Goal: Task Accomplishment & Management: Manage account settings

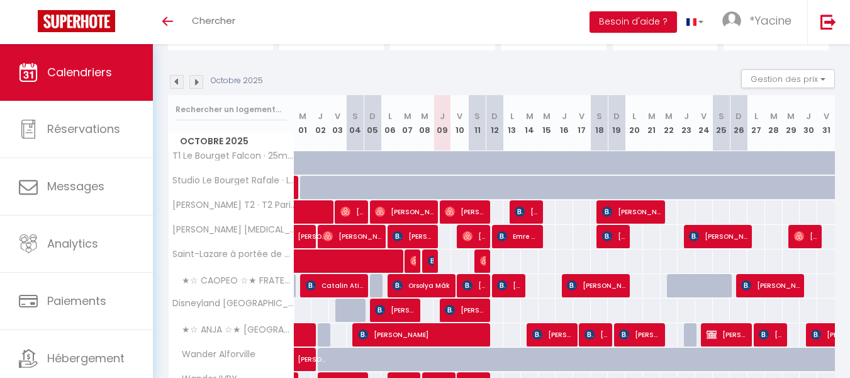
scroll to position [127, 0]
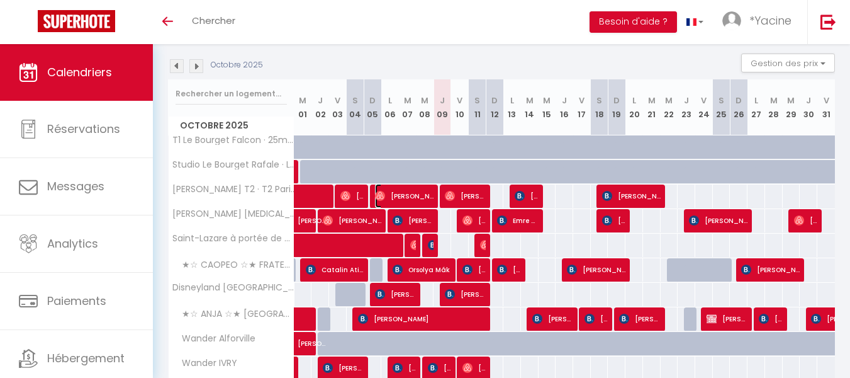
click at [425, 191] on span "[PERSON_NAME]" at bounding box center [404, 196] width 59 height 24
select select "OK"
select select "0"
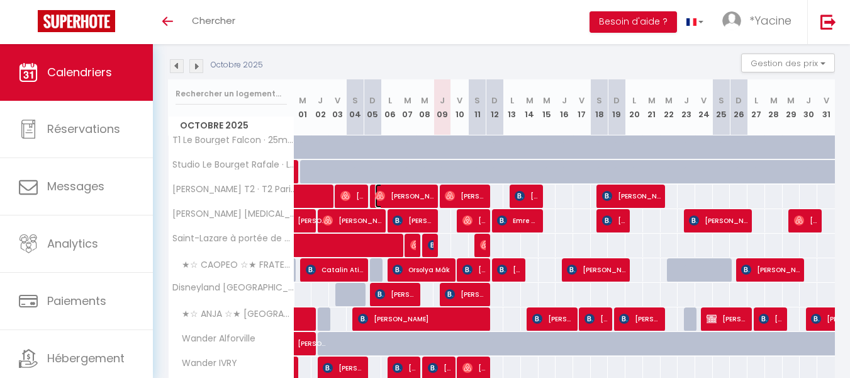
select select "1"
select select
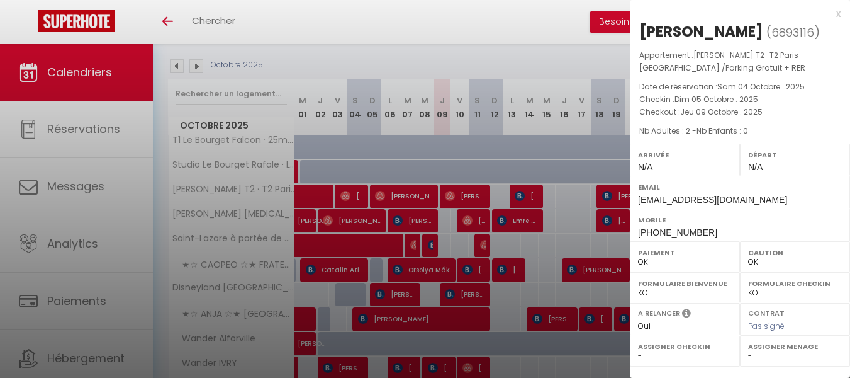
click at [837, 14] on div "x" at bounding box center [735, 13] width 211 height 15
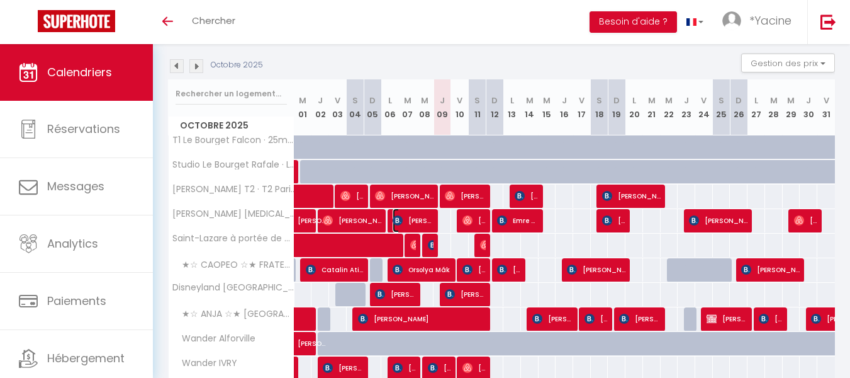
click at [415, 218] on span "[PERSON_NAME]" at bounding box center [413, 220] width 41 height 24
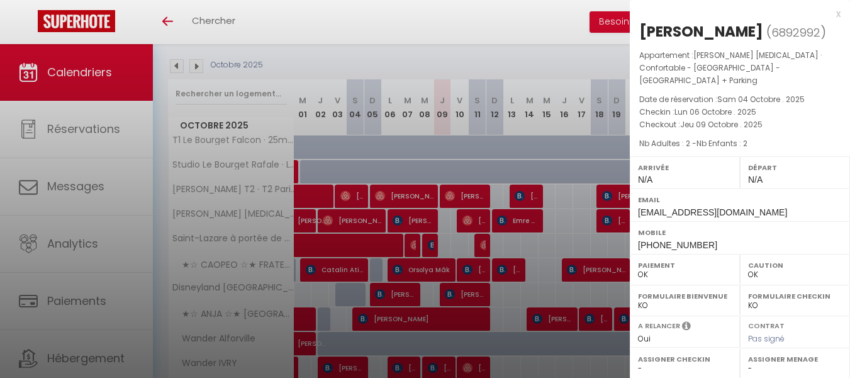
click at [836, 12] on div "x" at bounding box center [735, 13] width 211 height 15
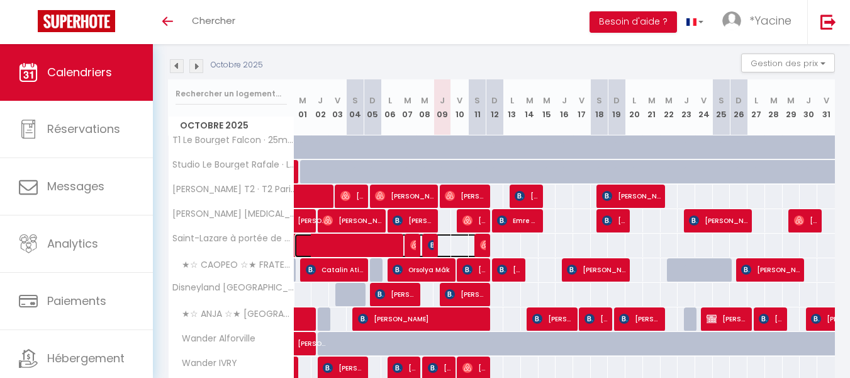
click at [434, 240] on span at bounding box center [393, 246] width 174 height 24
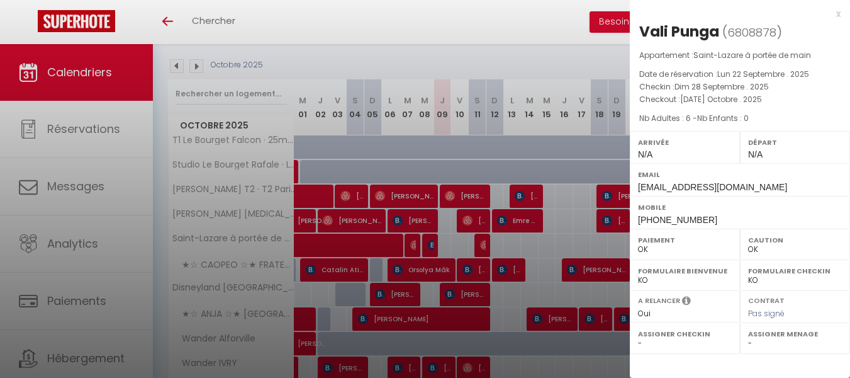
click at [839, 16] on div "x" at bounding box center [735, 13] width 211 height 15
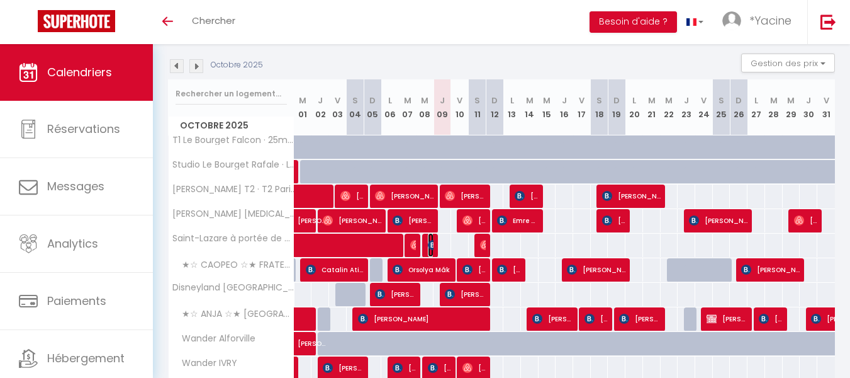
click at [431, 244] on img at bounding box center [433, 245] width 10 height 10
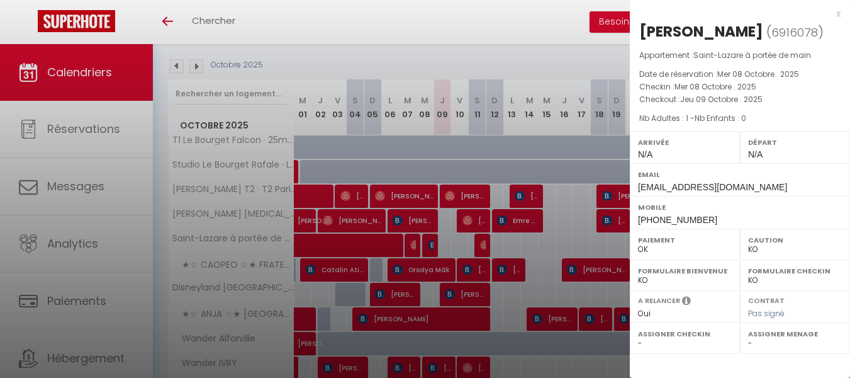
click at [840, 13] on div "x" at bounding box center [735, 13] width 211 height 15
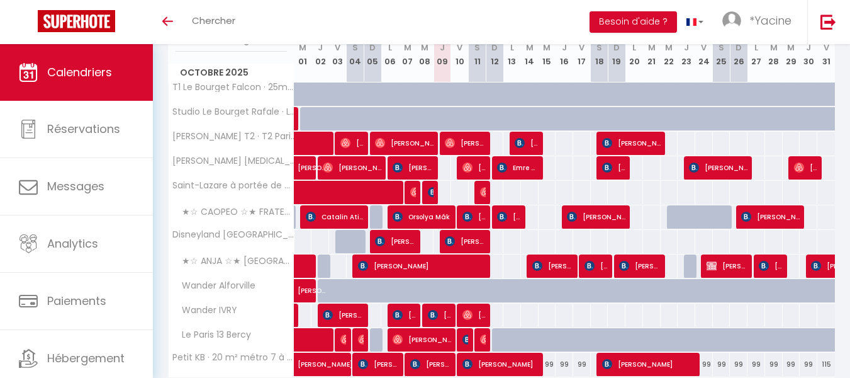
scroll to position [181, 0]
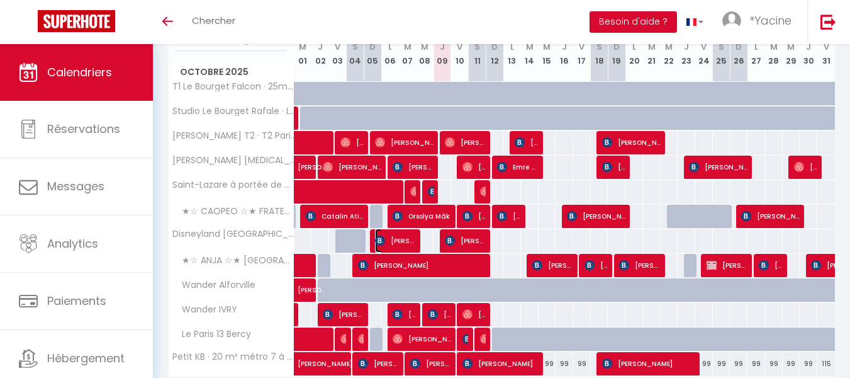
click at [405, 244] on span "[PERSON_NAME] in t woud" at bounding box center [395, 240] width 41 height 24
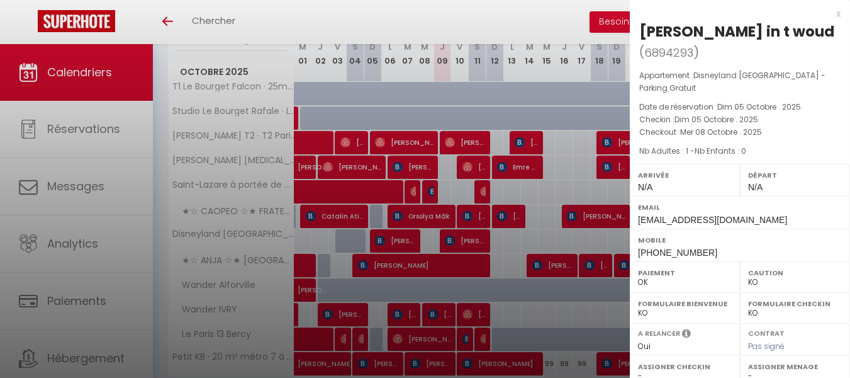
click at [840, 12] on div "x" at bounding box center [735, 13] width 211 height 15
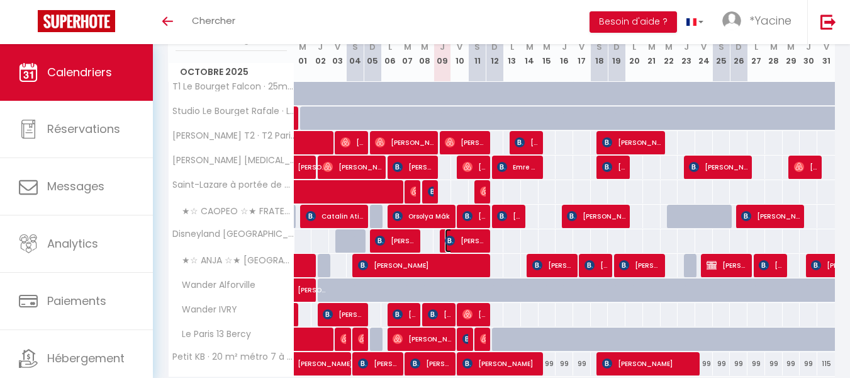
click at [471, 242] on span "[PERSON_NAME] Paes" at bounding box center [465, 240] width 41 height 24
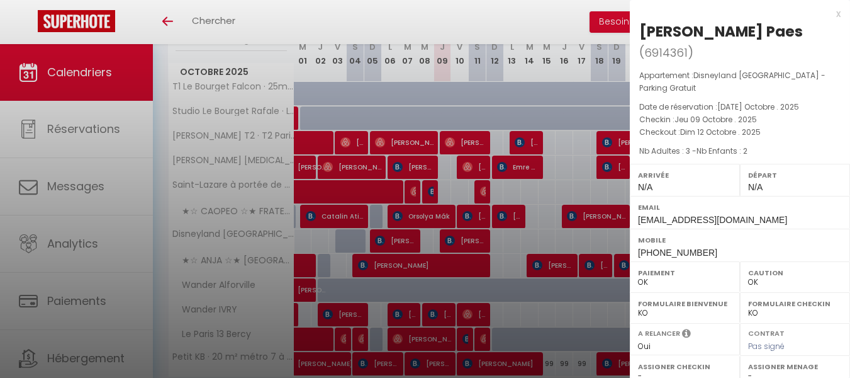
click at [838, 13] on div "x" at bounding box center [735, 13] width 211 height 15
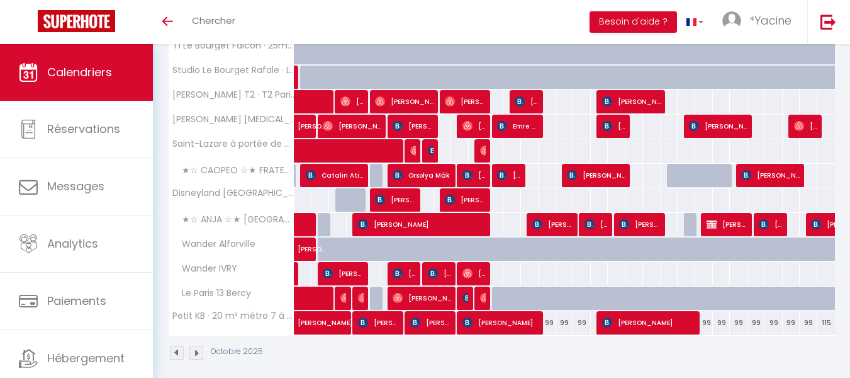
scroll to position [232, 0]
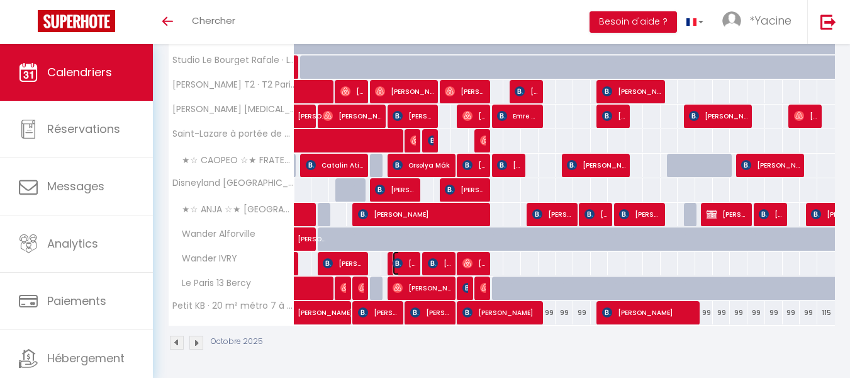
click at [414, 259] on span "[PERSON_NAME]" at bounding box center [404, 263] width 23 height 24
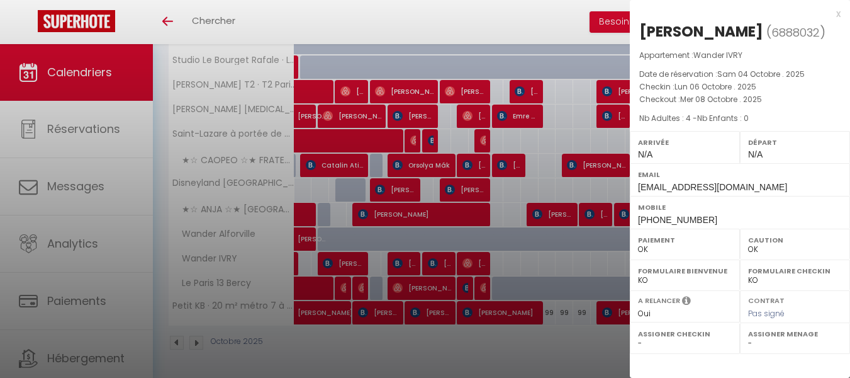
click at [840, 13] on div "x" at bounding box center [735, 13] width 211 height 15
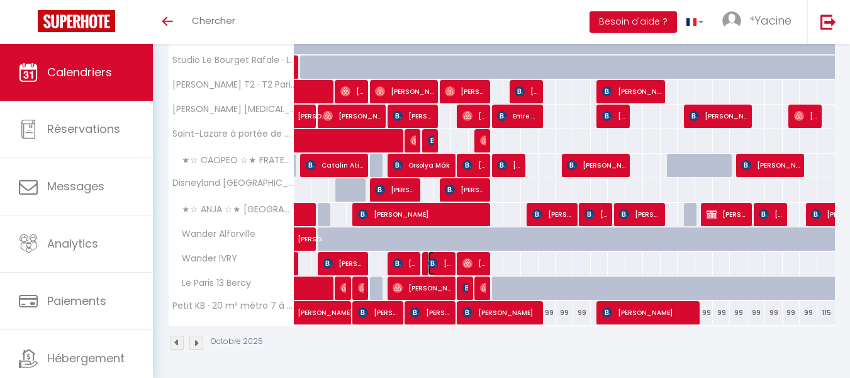
click at [437, 262] on img at bounding box center [433, 263] width 10 height 10
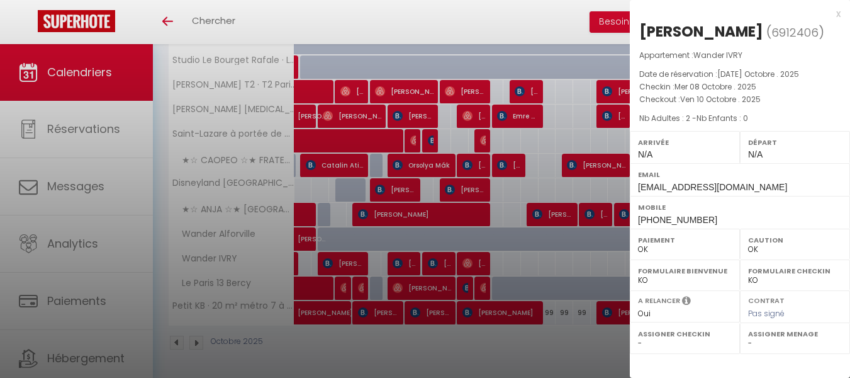
click at [835, 15] on div "x" at bounding box center [735, 13] width 211 height 15
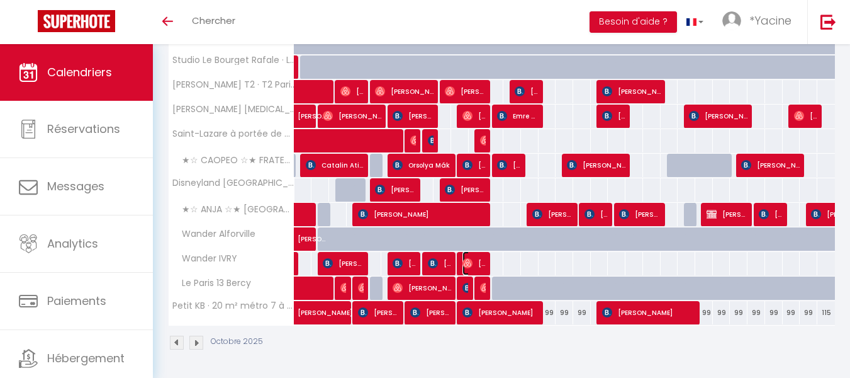
click at [469, 264] on img at bounding box center [468, 263] width 10 height 10
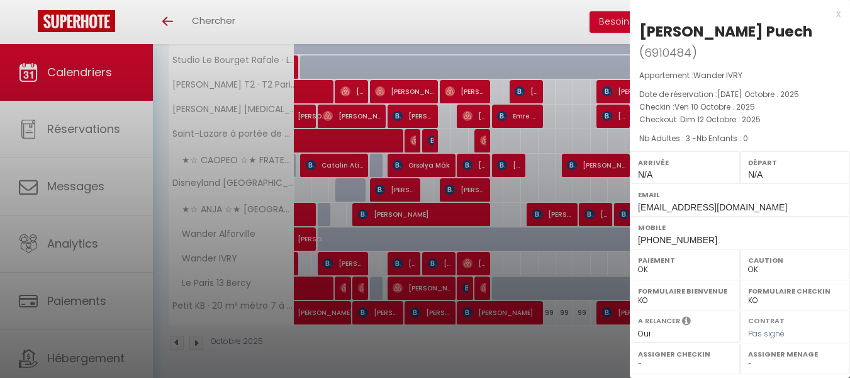
click at [839, 14] on div "x" at bounding box center [735, 13] width 211 height 15
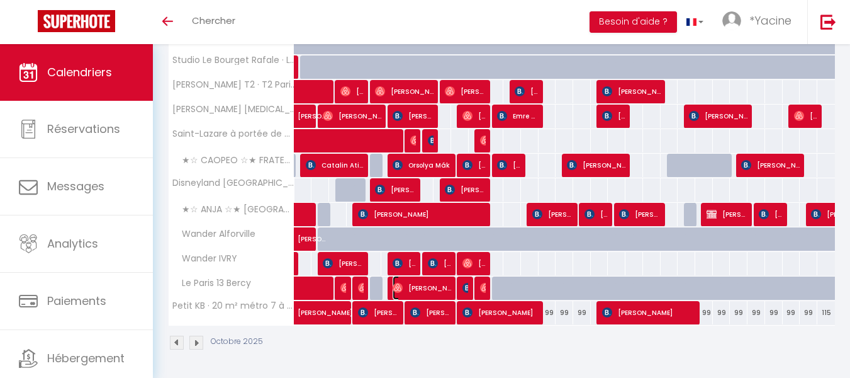
click at [443, 286] on span "[PERSON_NAME]" at bounding box center [422, 288] width 59 height 24
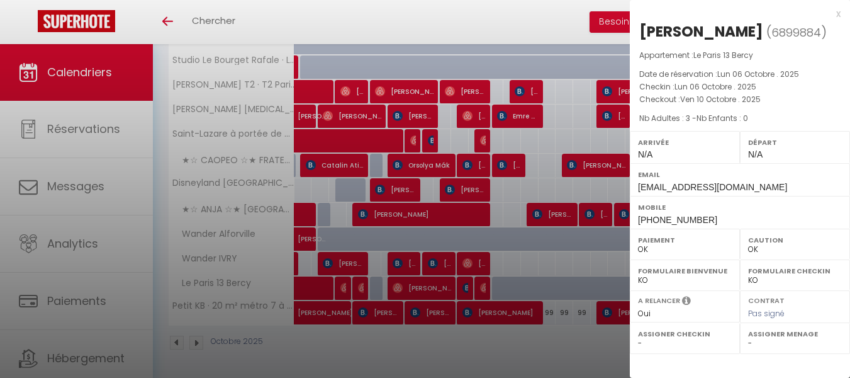
click at [839, 13] on div "x" at bounding box center [735, 13] width 211 height 15
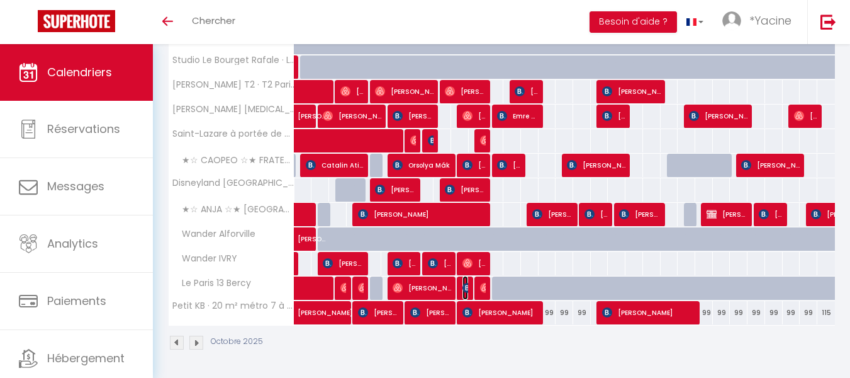
click at [467, 286] on img at bounding box center [468, 288] width 10 height 10
select select "KO"
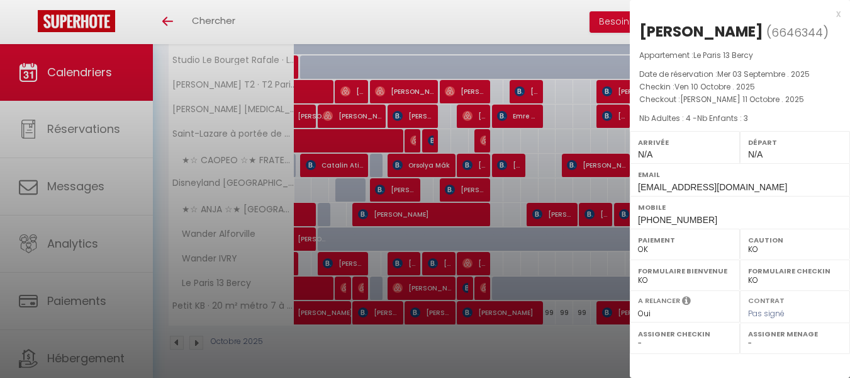
click at [838, 15] on div "x" at bounding box center [735, 13] width 211 height 15
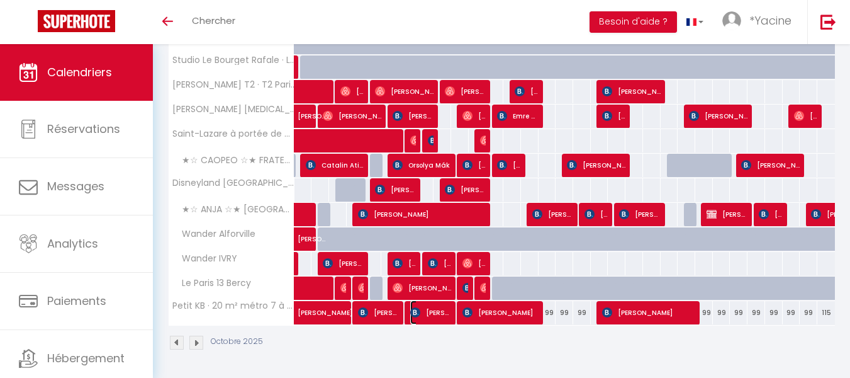
click at [427, 313] on span "[PERSON_NAME]" at bounding box center [430, 312] width 41 height 24
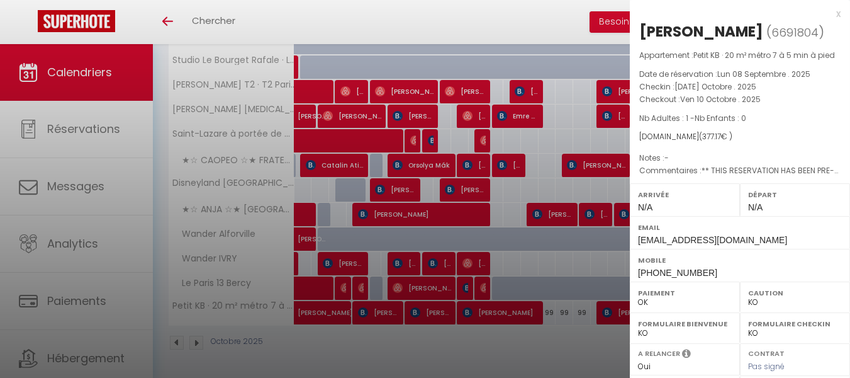
click at [827, 16] on div "x" at bounding box center [735, 13] width 211 height 15
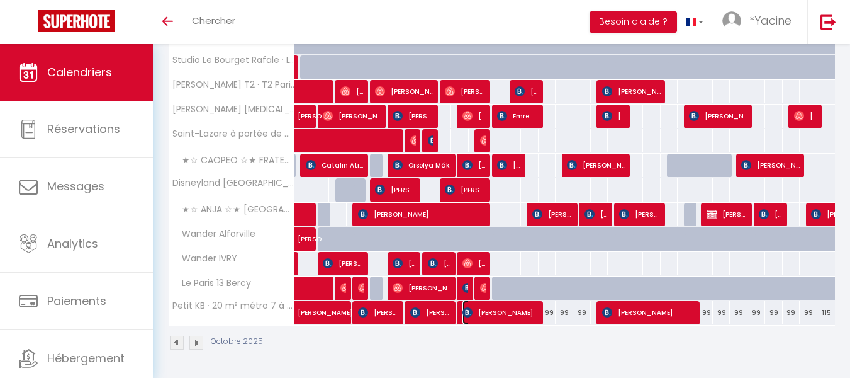
click at [504, 314] on span "[PERSON_NAME]" at bounding box center [501, 312] width 76 height 24
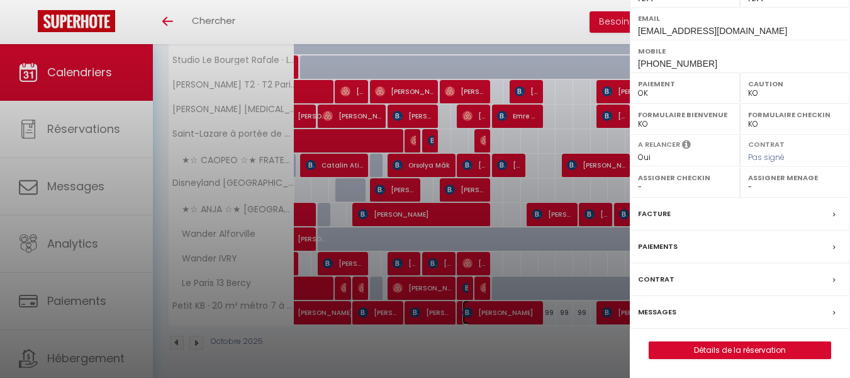
scroll to position [241, 0]
click at [694, 309] on div "Messages" at bounding box center [740, 312] width 220 height 33
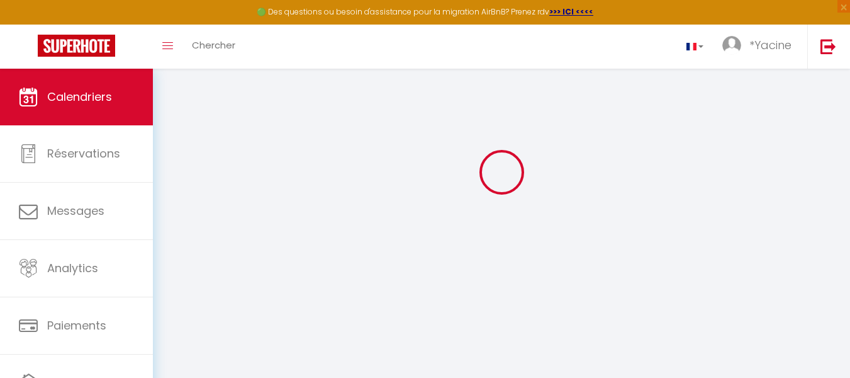
scroll to position [69, 0]
